Goal: Task Accomplishment & Management: Complete application form

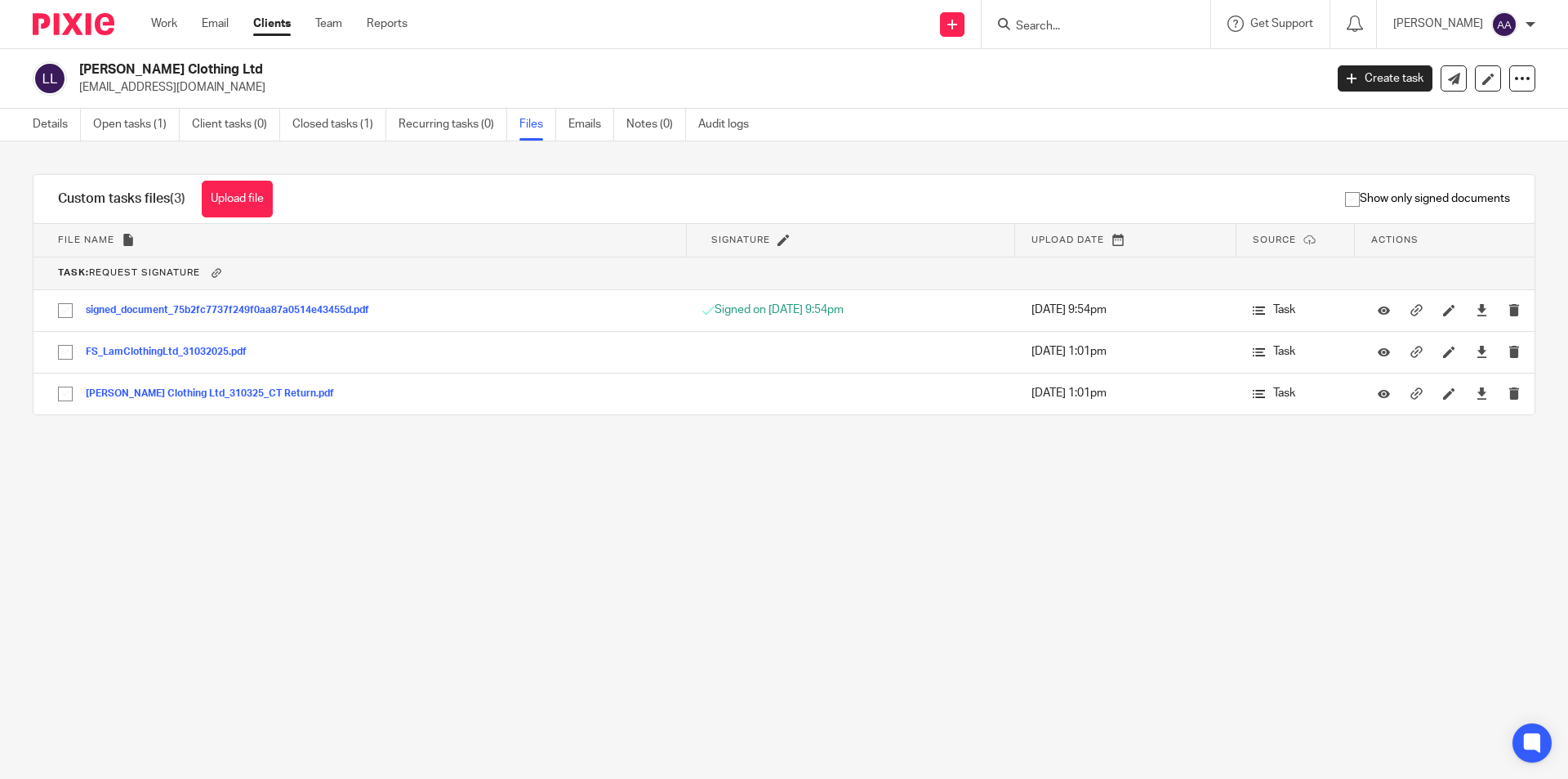
click at [1088, 16] on form at bounding box center [1101, 24] width 174 height 20
click at [279, 22] on link "Clients" at bounding box center [271, 24] width 38 height 17
click at [1067, 23] on input "Search" at bounding box center [1088, 26] width 147 height 15
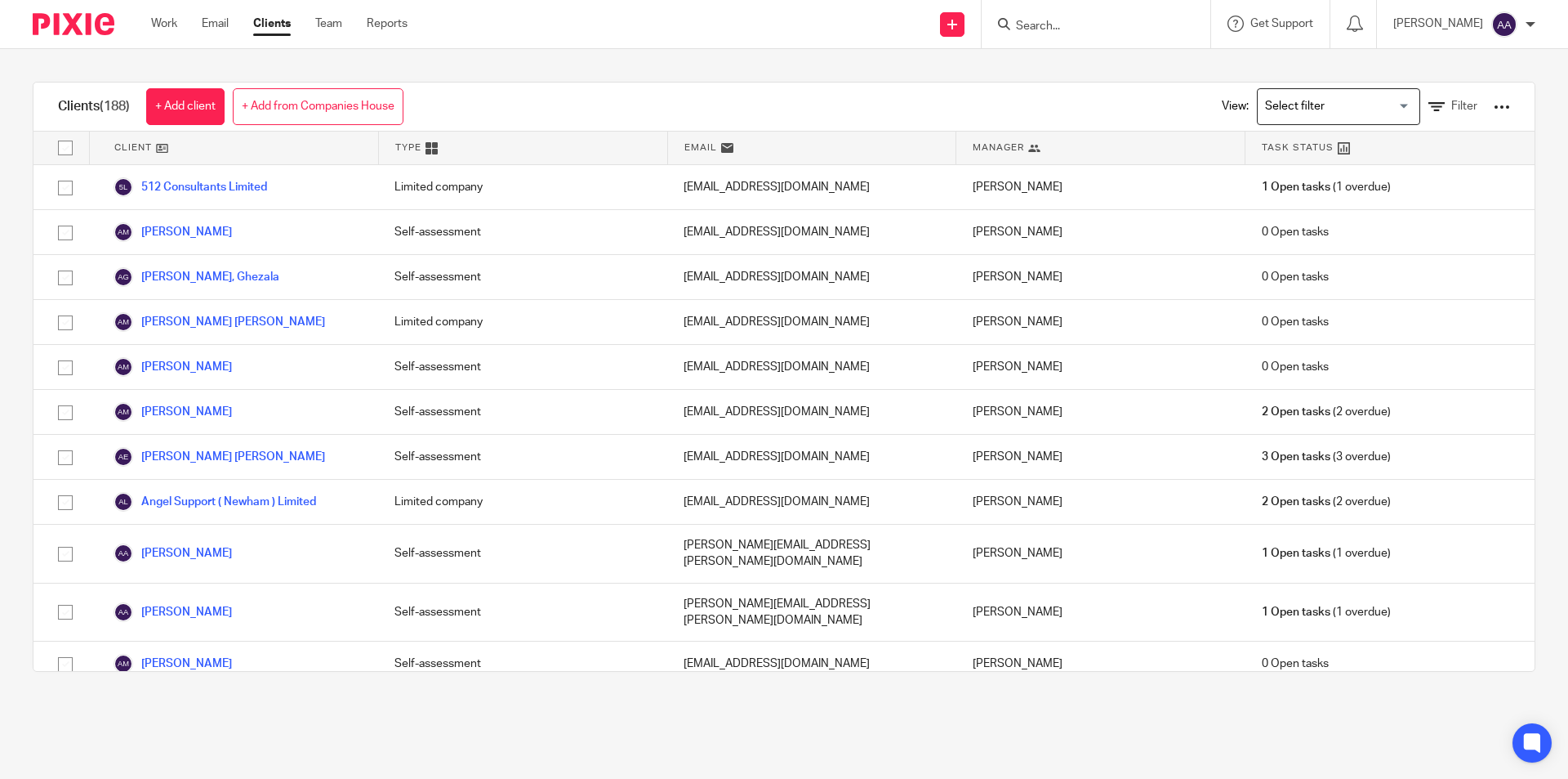
click at [1067, 43] on div at bounding box center [1096, 24] width 228 height 48
click at [1074, 26] on input "Search" at bounding box center [1088, 26] width 147 height 15
type input "victo"
click at [1106, 71] on link at bounding box center [1113, 64] width 203 height 25
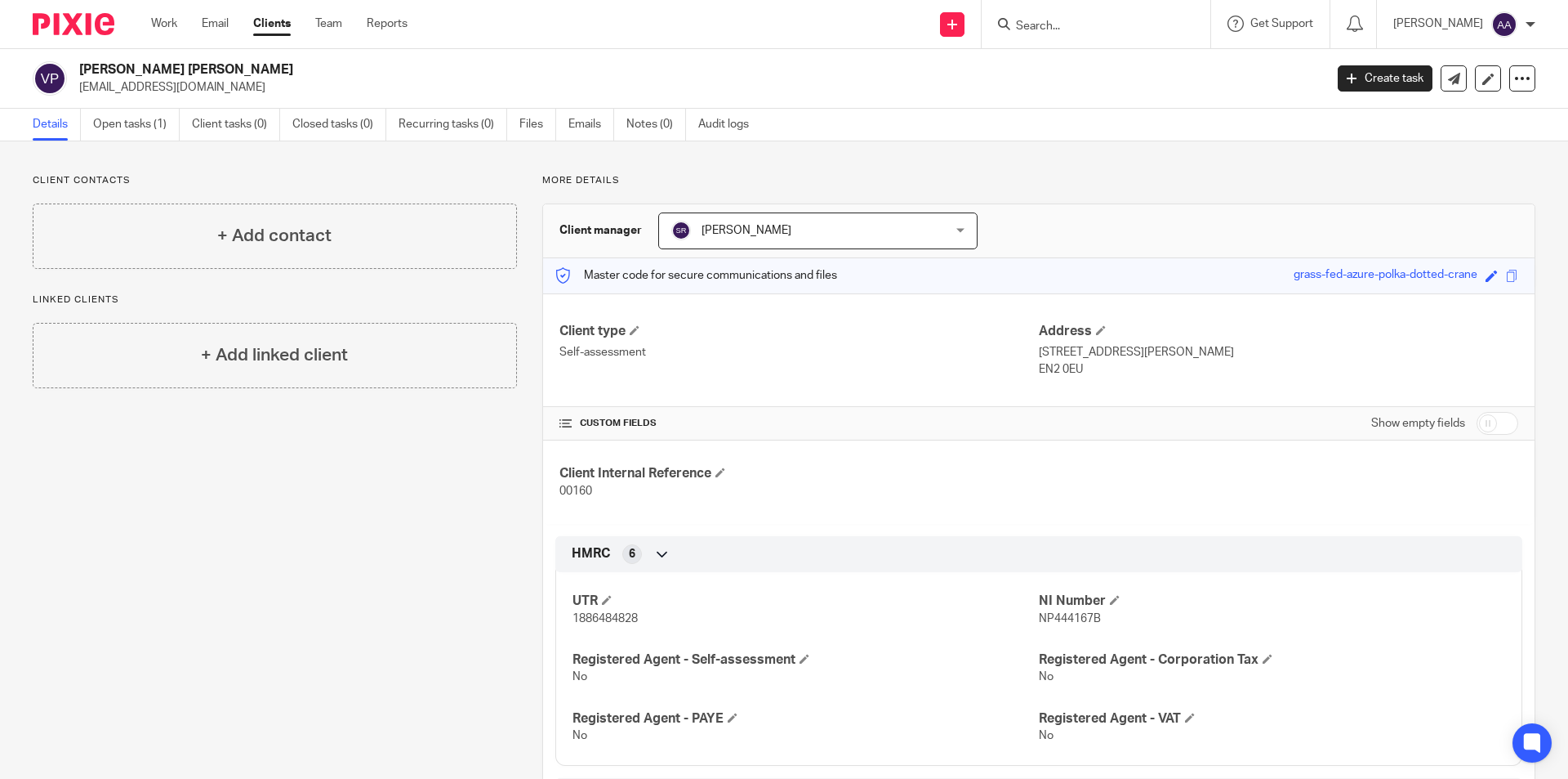
click at [310, 239] on h4 "+ Add contact" at bounding box center [274, 235] width 115 height 25
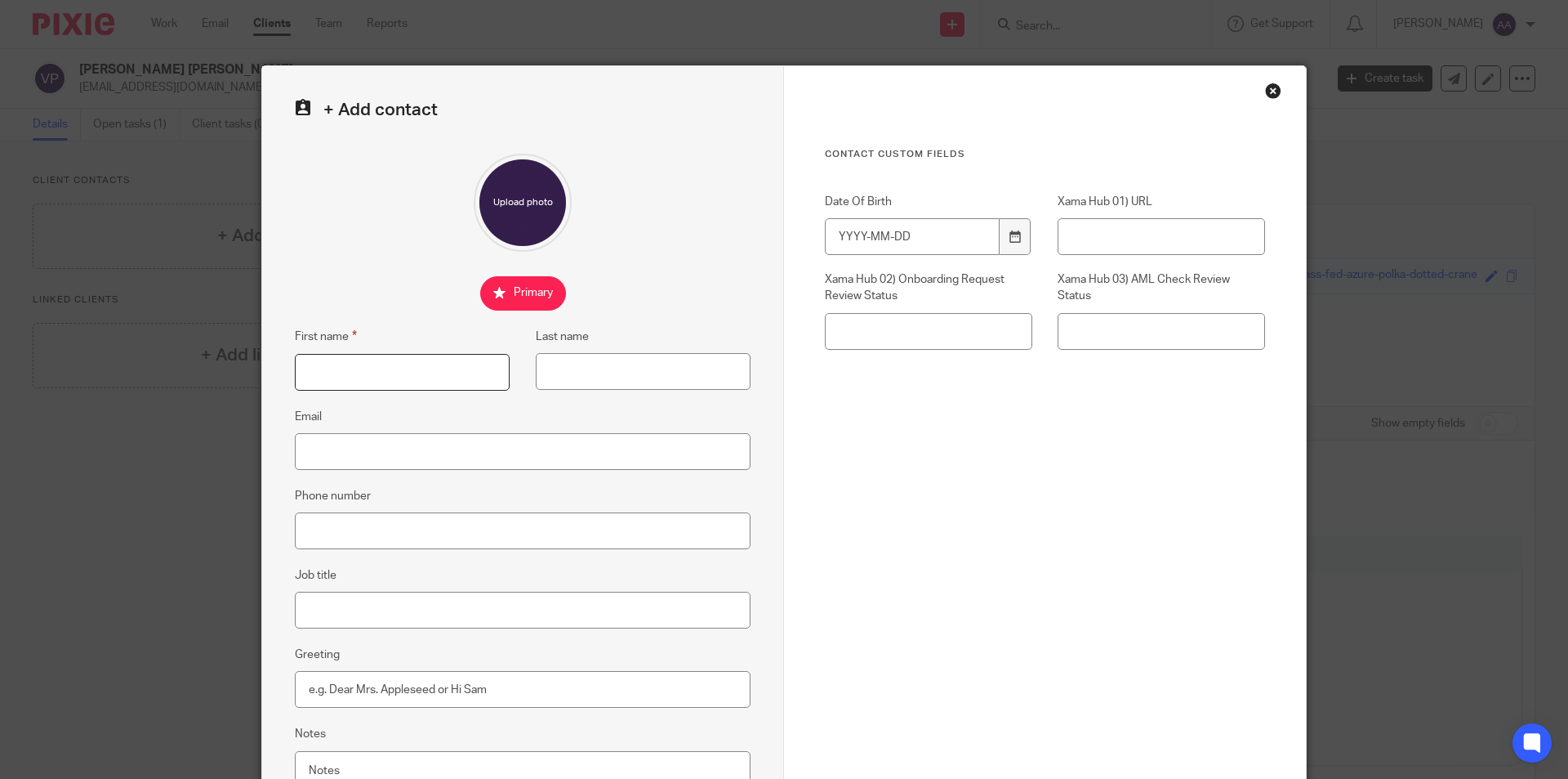
click at [425, 384] on input "First name" at bounding box center [402, 372] width 215 height 37
click at [442, 384] on input "First name" at bounding box center [402, 372] width 215 height 37
type input "Victoria"
drag, startPoint x: 598, startPoint y: 381, endPoint x: 608, endPoint y: 386, distance: 11.2
click at [598, 381] on input "Last name" at bounding box center [643, 371] width 215 height 37
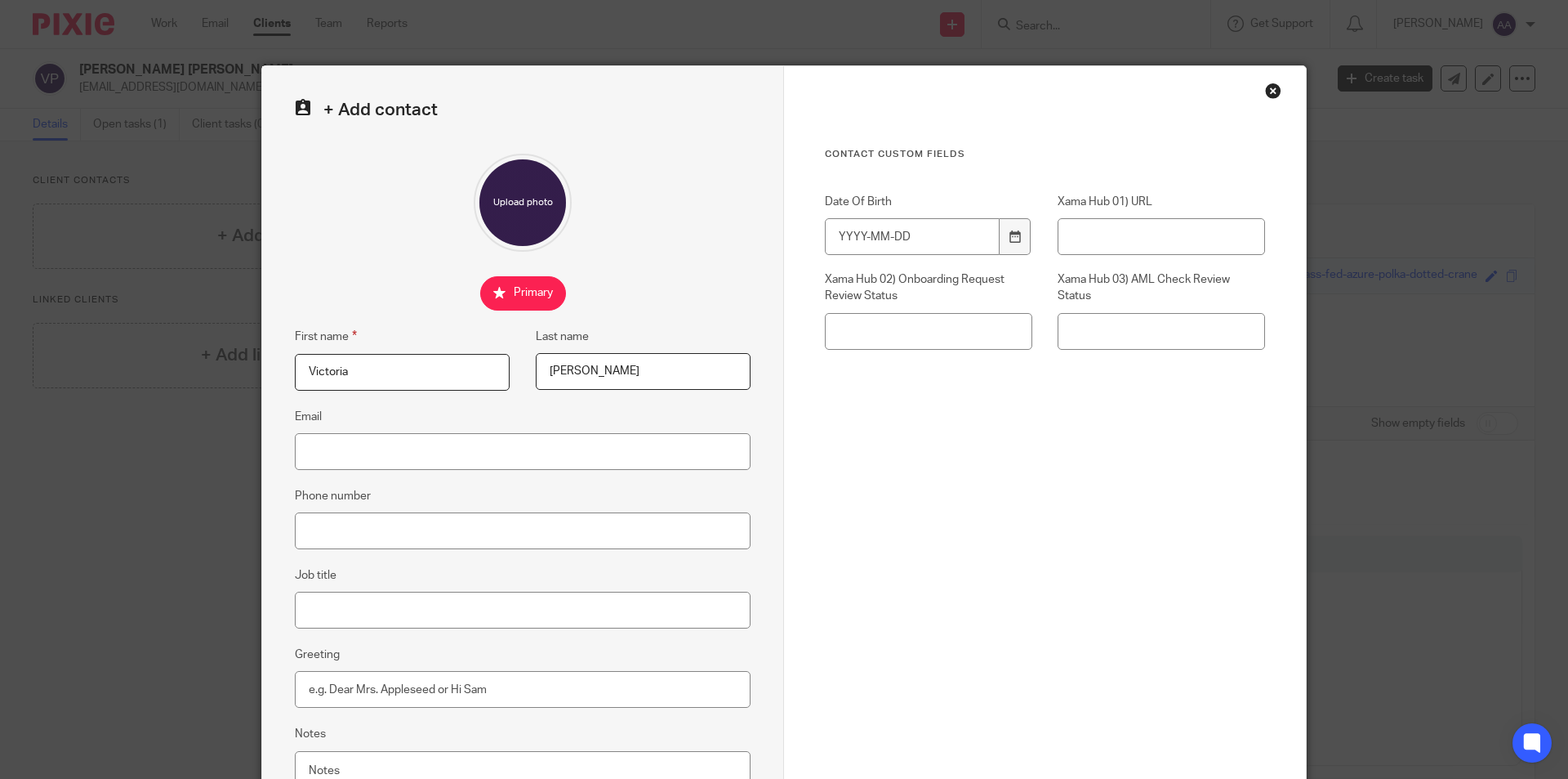
type input "[PERSON_NAME]"
click at [606, 450] on input "Email" at bounding box center [522, 452] width 456 height 37
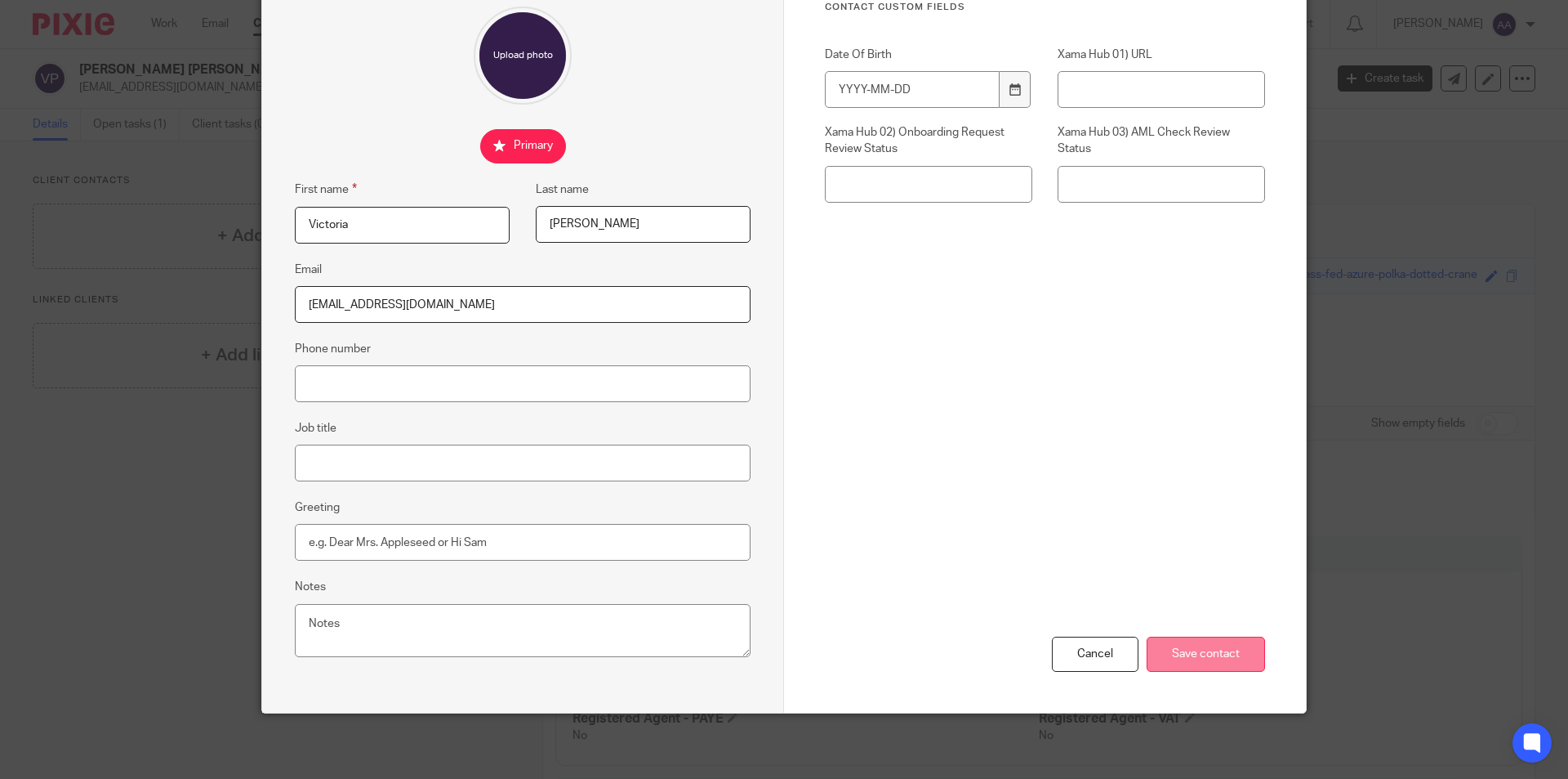
type input "[EMAIL_ADDRESS][DOMAIN_NAME]"
click at [1205, 652] on input "Save contact" at bounding box center [1206, 654] width 118 height 35
